Goal: Information Seeking & Learning: Find specific fact

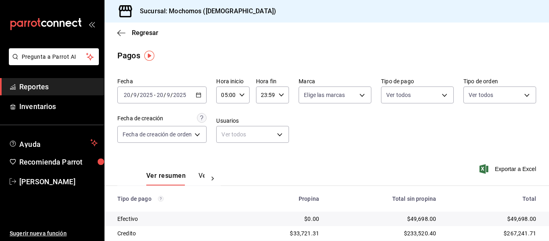
click at [202, 98] on div "[DATE] [DATE] - [DATE] [DATE]" at bounding box center [161, 94] width 89 height 17
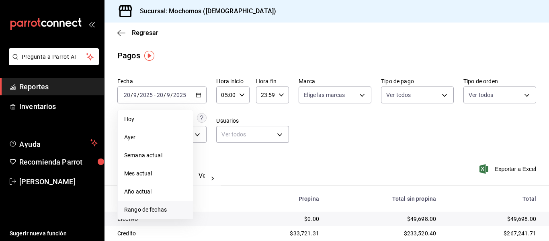
click at [152, 212] on span "Rango de fechas" at bounding box center [155, 209] width 62 height 8
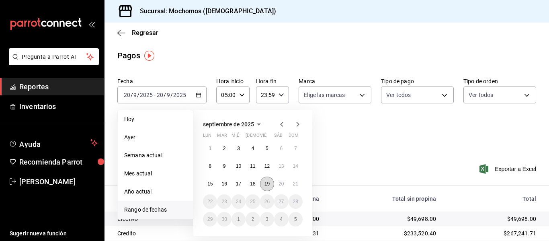
click at [265, 184] on abbr "19" at bounding box center [266, 184] width 5 height 6
click at [278, 184] on button "20" at bounding box center [281, 183] width 14 height 14
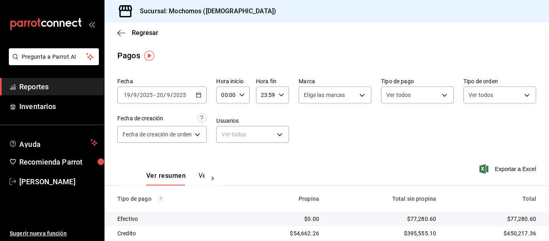
click at [204, 95] on div "[DATE] [DATE] - [DATE] [DATE]" at bounding box center [161, 94] width 89 height 17
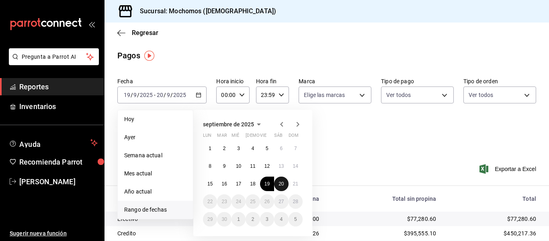
click at [283, 182] on abbr "20" at bounding box center [280, 184] width 5 height 6
drag, startPoint x: 290, startPoint y: 184, endPoint x: 297, endPoint y: 178, distance: 9.1
click at [290, 184] on button "21" at bounding box center [295, 183] width 14 height 14
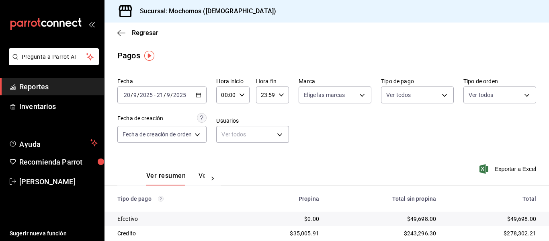
click at [235, 99] on input "00:00" at bounding box center [225, 95] width 19 height 16
click at [225, 131] on span "05" at bounding box center [225, 131] width 3 height 6
type input "05:00"
click at [266, 97] on div at bounding box center [274, 120] width 549 height 241
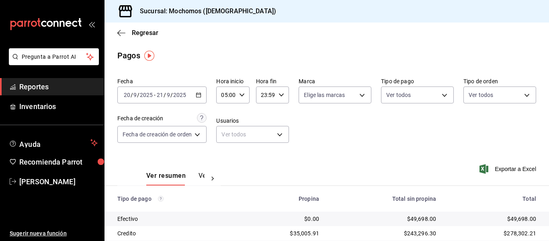
click at [266, 96] on input "23:59" at bounding box center [265, 95] width 19 height 16
click at [265, 152] on span "04" at bounding box center [263, 152] width 3 height 6
type input "04:59"
click at [330, 138] on div at bounding box center [274, 120] width 549 height 241
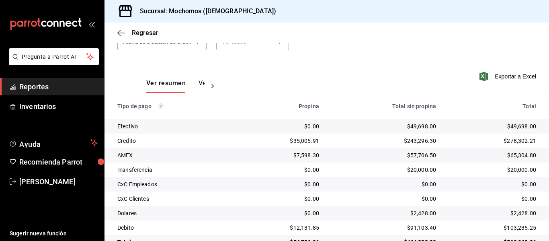
scroll to position [114, 0]
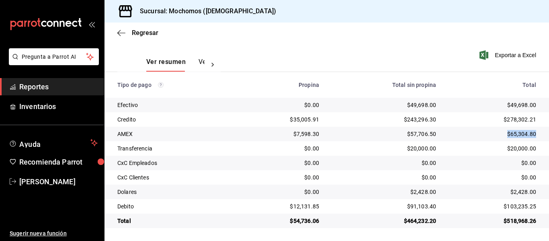
drag, startPoint x: 497, startPoint y: 135, endPoint x: 536, endPoint y: 138, distance: 39.1
click at [536, 138] on td "$65,304.80" at bounding box center [495, 134] width 106 height 14
click at [491, 149] on div "$20,000.00" at bounding box center [492, 148] width 87 height 8
drag, startPoint x: 507, startPoint y: 136, endPoint x: 537, endPoint y: 137, distance: 29.7
click at [537, 137] on td "$65,304.80" at bounding box center [495, 134] width 106 height 14
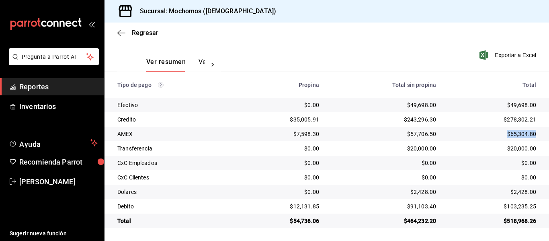
copy div "$65,304.80"
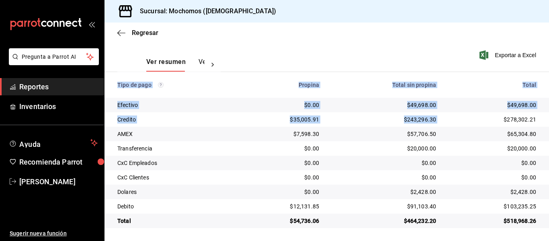
drag, startPoint x: 495, startPoint y: 118, endPoint x: 546, endPoint y: 118, distance: 51.0
click at [546, 118] on div "Regresar Pagos Fecha [DATE] [DATE] - [DATE] [DATE] Hora inicio 05:00 Hora inici…" at bounding box center [326, 131] width 444 height 218
click at [539, 117] on td "$278,302.21" at bounding box center [495, 119] width 106 height 14
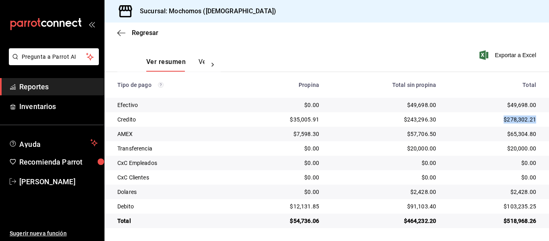
drag, startPoint x: 537, startPoint y: 119, endPoint x: 486, endPoint y: 119, distance: 51.0
click at [486, 119] on td "$278,302.21" at bounding box center [495, 119] width 106 height 14
copy div "$278,302.21"
drag, startPoint x: 497, startPoint y: 132, endPoint x: 535, endPoint y: 133, distance: 38.2
click at [535, 133] on td "$65,304.80" at bounding box center [495, 134] width 106 height 14
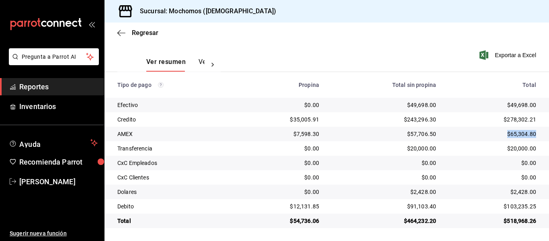
copy div "$65,304.80"
drag, startPoint x: 505, startPoint y: 204, endPoint x: 534, endPoint y: 211, distance: 29.6
click at [534, 211] on td "$103,235.25" at bounding box center [495, 206] width 106 height 14
copy div "$103,235.25"
